Goal: Use online tool/utility: Utilize a website feature to perform a specific function

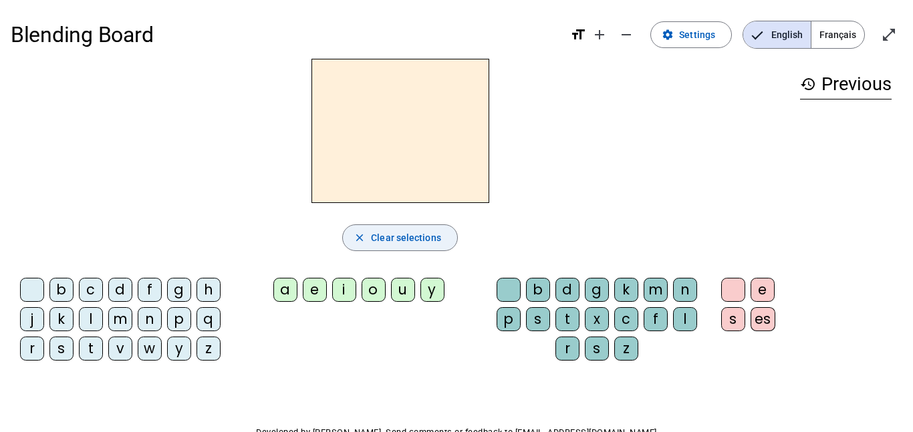
click at [433, 238] on span "Clear selections" at bounding box center [406, 238] width 70 height 16
click at [120, 294] on div "d" at bounding box center [120, 290] width 24 height 24
click at [402, 289] on div "u" at bounding box center [403, 290] width 24 height 24
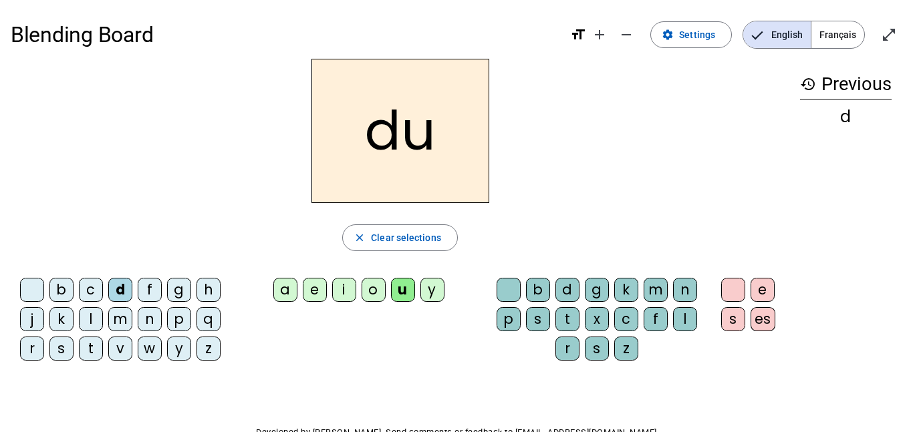
click at [668, 249] on div "close Clear selections" at bounding box center [400, 238] width 778 height 27
click at [492, 382] on div "Blending Board format_size add remove settings Settings English Français open_i…" at bounding box center [456, 256] width 913 height 512
click at [826, 30] on span "Français" at bounding box center [837, 34] width 53 height 27
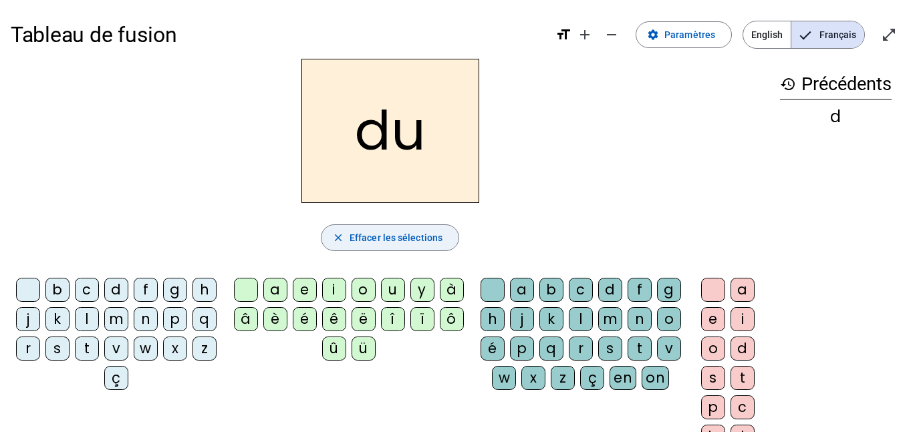
click at [333, 237] on mat-icon "close" at bounding box center [338, 238] width 12 height 12
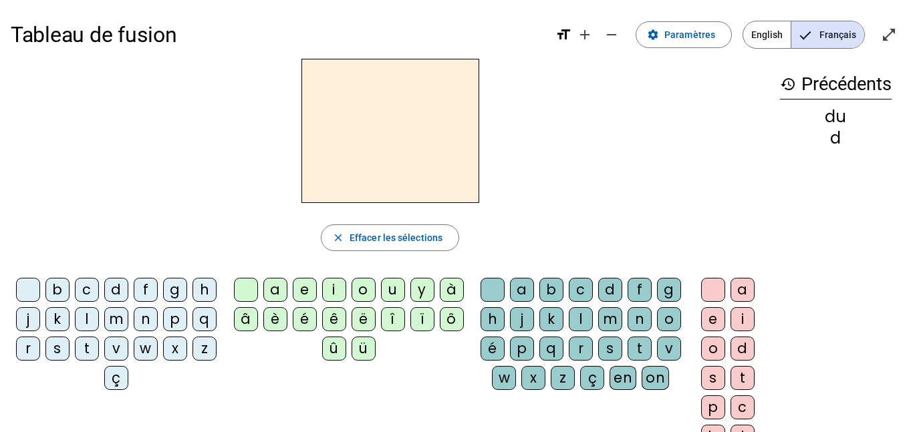
click at [99, 348] on div "t" at bounding box center [87, 349] width 24 height 24
click at [388, 288] on div "u" at bounding box center [393, 290] width 24 height 24
click at [633, 216] on div "tu close Effacer les sélections b c d f g h j k l m n p q r s t v w x z ç a e i…" at bounding box center [390, 274] width 758 height 430
click at [647, 202] on div "tu" at bounding box center [390, 131] width 758 height 144
click at [563, 36] on mat-icon "format_size" at bounding box center [563, 35] width 16 height 16
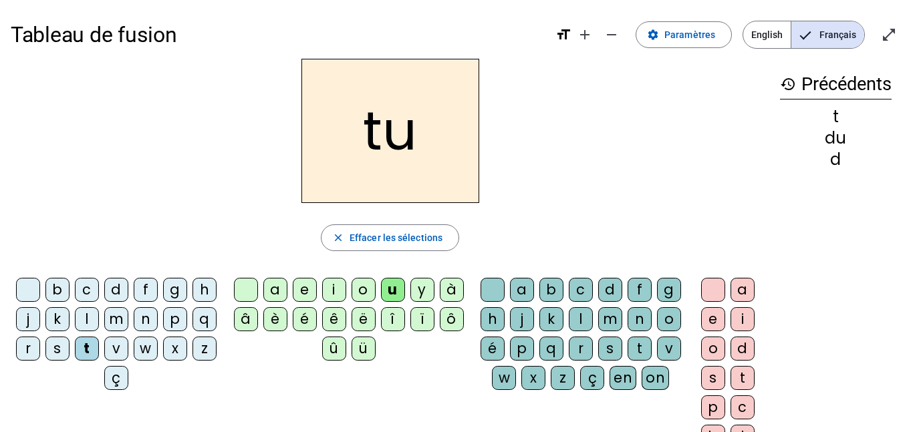
click at [567, 36] on mat-icon "format_size" at bounding box center [563, 35] width 16 height 16
click at [388, 248] on span "button" at bounding box center [389, 238] width 137 height 32
click at [627, 361] on div "t" at bounding box center [639, 349] width 24 height 24
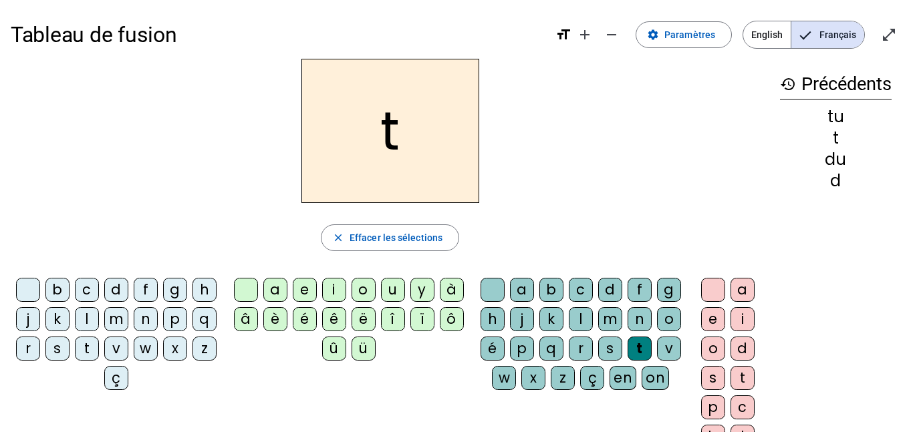
click at [534, 291] on div "a" at bounding box center [522, 290] width 24 height 24
click at [572, 158] on div "a" at bounding box center [390, 131] width 758 height 144
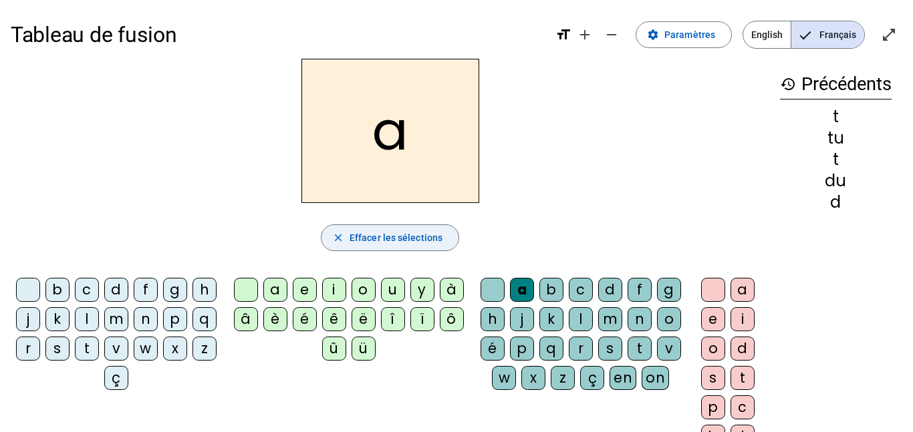
click at [420, 227] on span "button" at bounding box center [389, 238] width 137 height 32
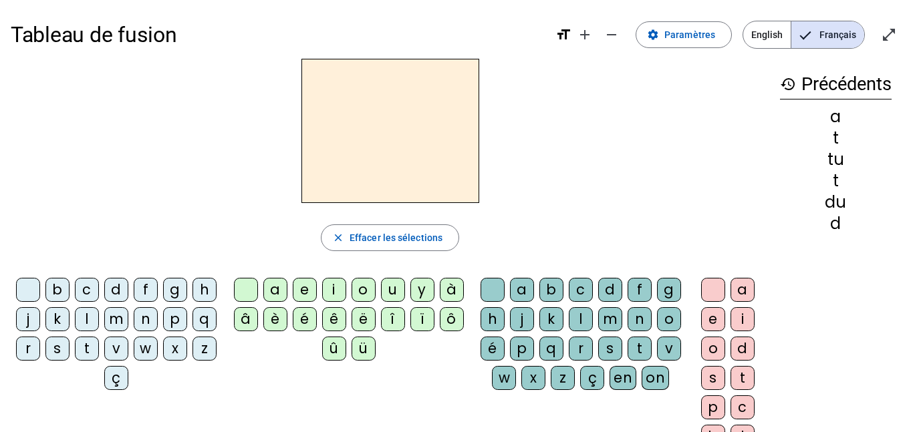
click at [99, 345] on div "t" at bounding box center [87, 349] width 24 height 24
click at [275, 290] on div "a" at bounding box center [275, 290] width 24 height 24
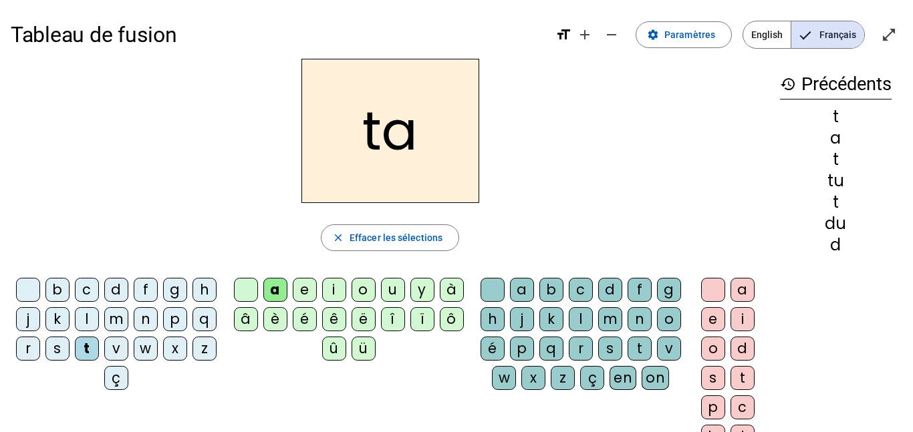
click at [621, 173] on div "ta" at bounding box center [390, 131] width 758 height 144
click at [560, 177] on div "ta" at bounding box center [390, 131] width 758 height 144
click at [442, 235] on span "button" at bounding box center [389, 238] width 137 height 32
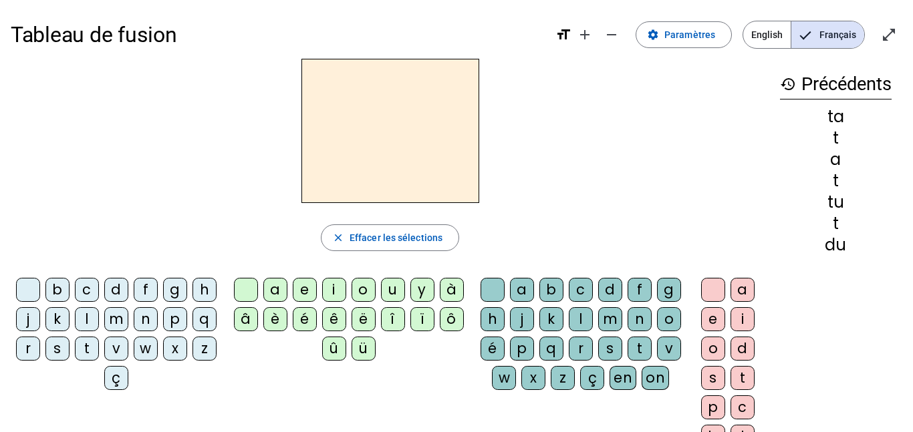
click at [99, 348] on div "t" at bounding box center [87, 349] width 24 height 24
click at [311, 287] on div "e" at bounding box center [305, 290] width 24 height 24
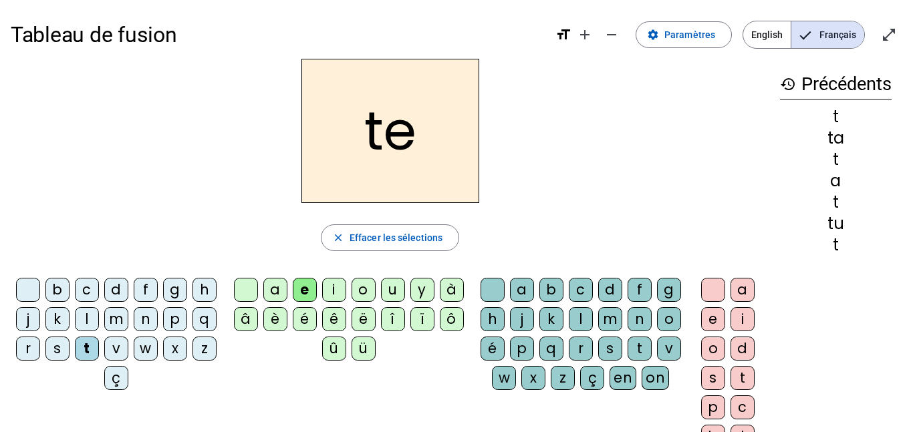
click at [591, 177] on div "te" at bounding box center [390, 131] width 758 height 144
click at [406, 247] on span "button" at bounding box center [389, 238] width 137 height 32
click at [40, 319] on div "j" at bounding box center [28, 319] width 24 height 24
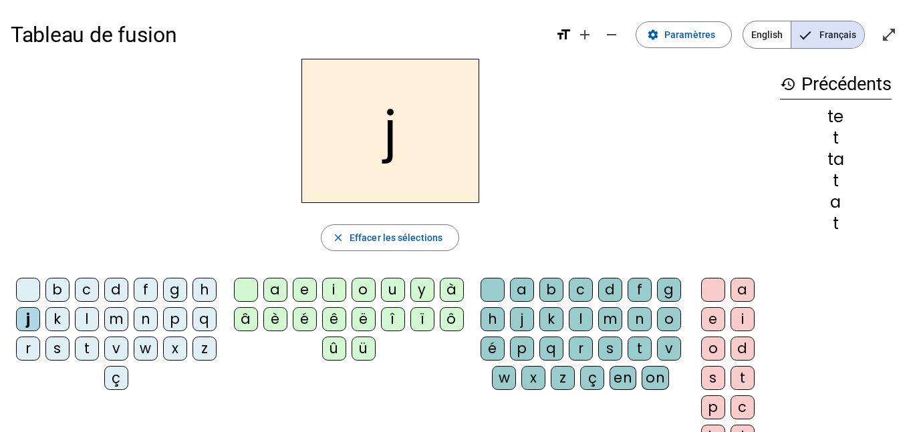
click at [301, 285] on div "e" at bounding box center [305, 290] width 24 height 24
click at [478, 239] on div "close Effacer les sélections" at bounding box center [390, 238] width 758 height 27
